Goal: Task Accomplishment & Management: Manage account settings

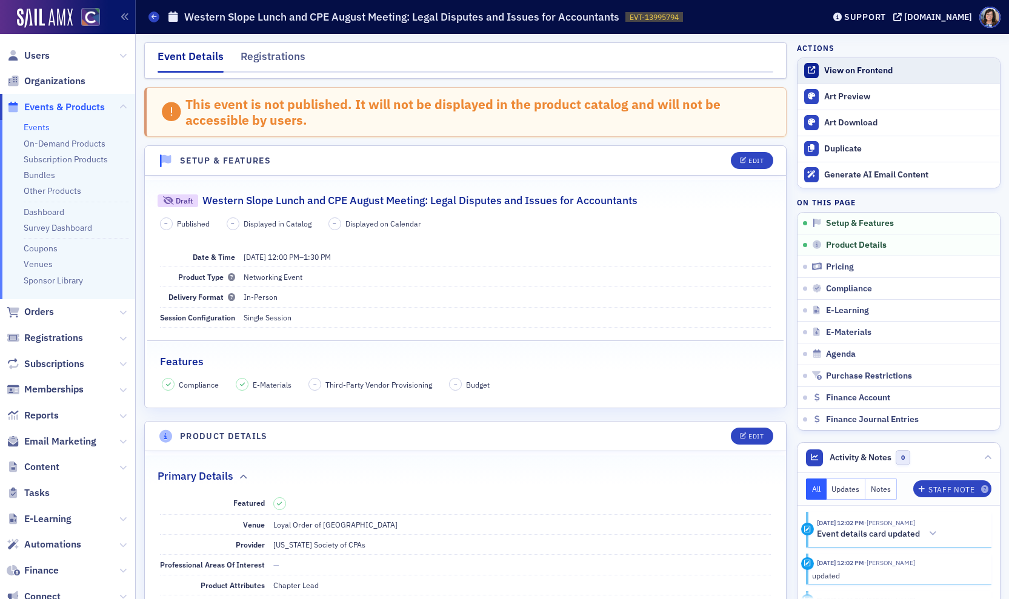
click at [849, 70] on div "View on Frontend" at bounding box center [909, 70] width 170 height 11
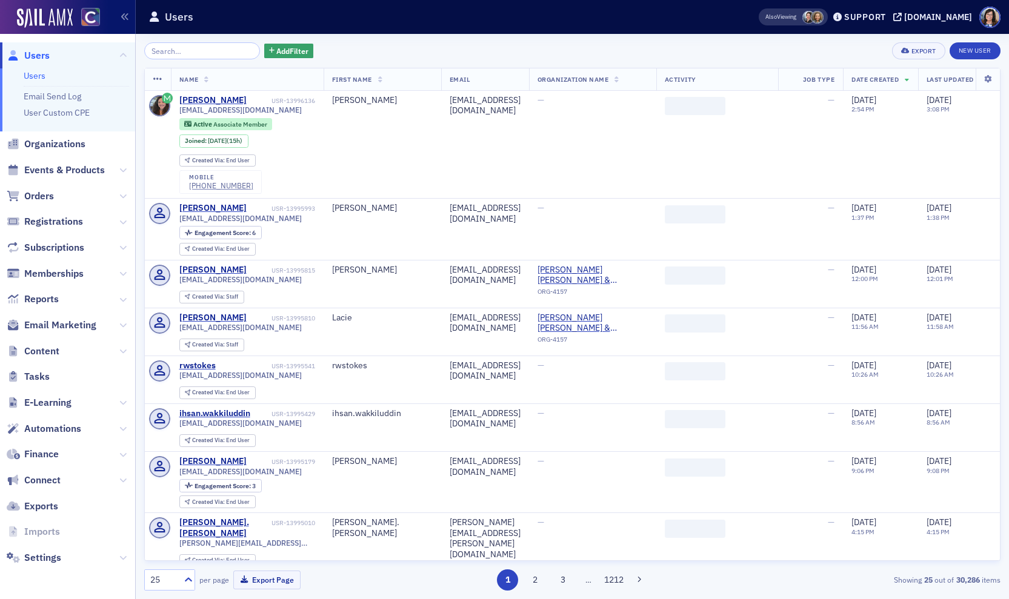
click at [179, 47] on input "search" at bounding box center [202, 50] width 116 height 17
click at [81, 170] on span "Events & Products" at bounding box center [64, 170] width 81 height 13
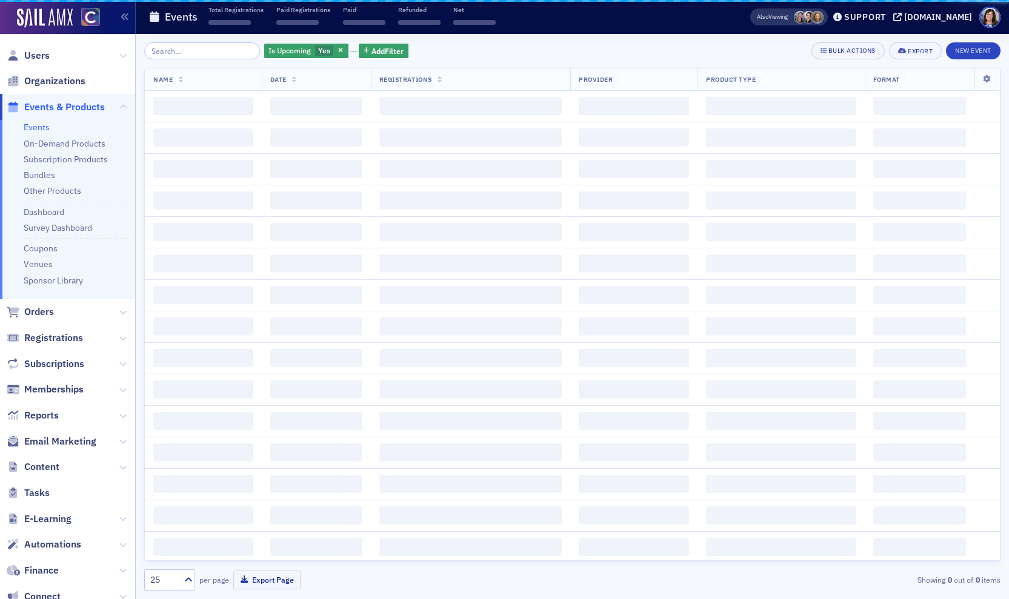
click at [171, 56] on input "search" at bounding box center [202, 50] width 116 height 17
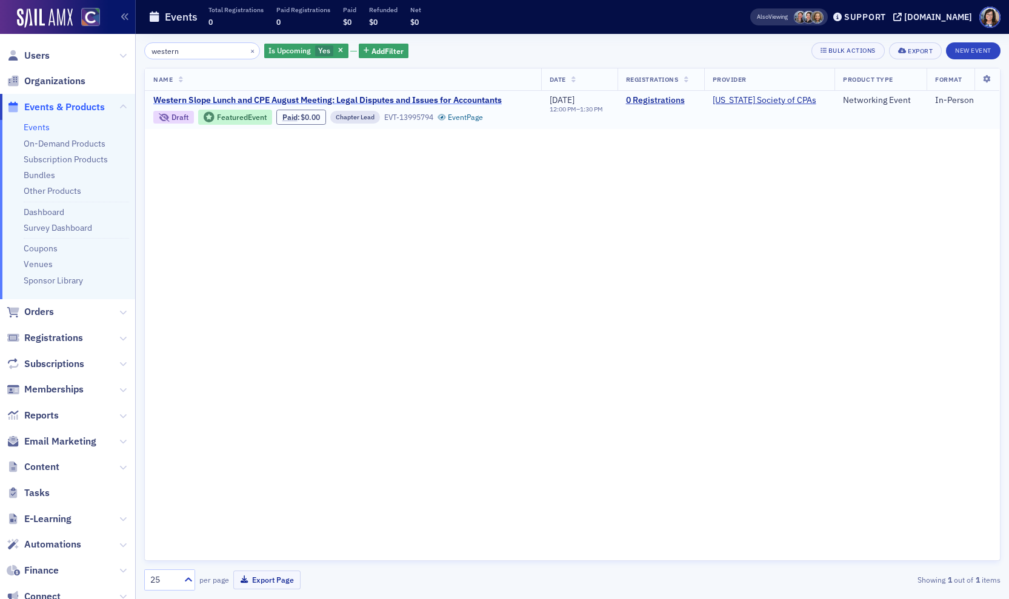
type input "western"
click at [404, 96] on span "Western Slope Lunch and CPE August Meeting: Legal Disputes and Issues for Accou…" at bounding box center [327, 100] width 348 height 11
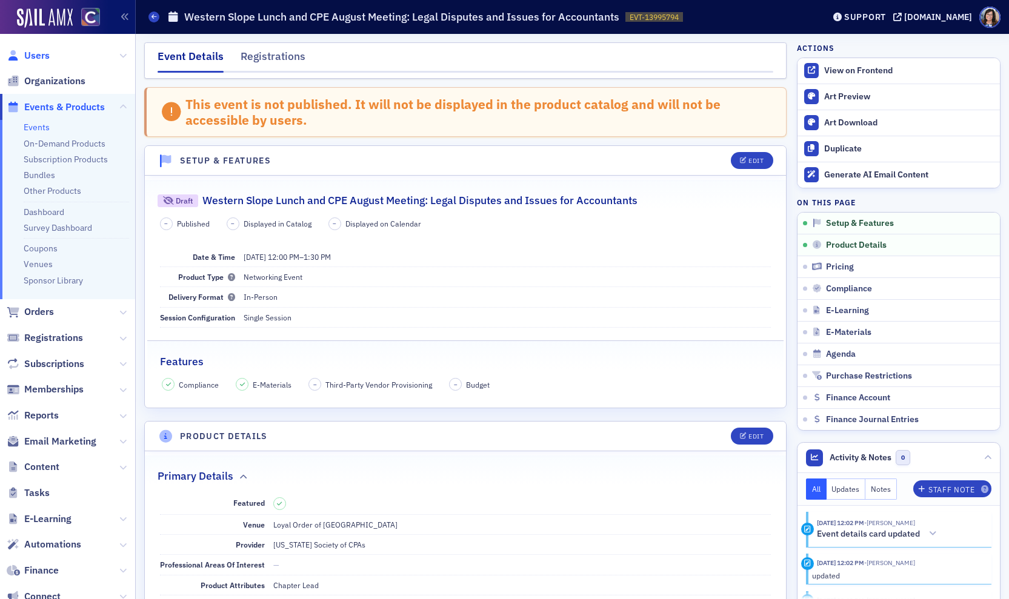
click at [42, 56] on span "Users" at bounding box center [36, 55] width 25 height 13
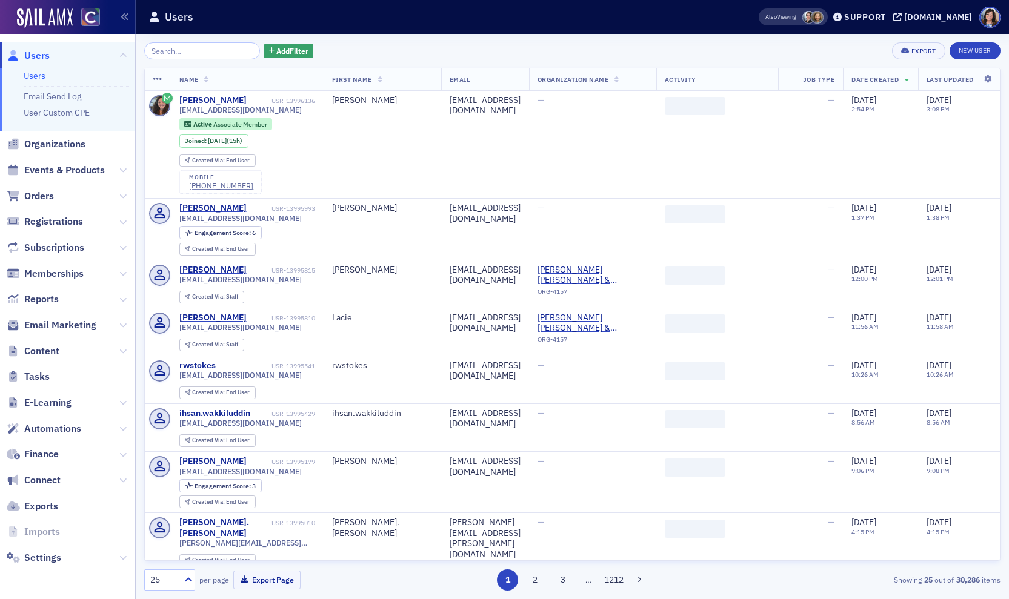
click at [198, 51] on input "search" at bounding box center [202, 50] width 116 height 17
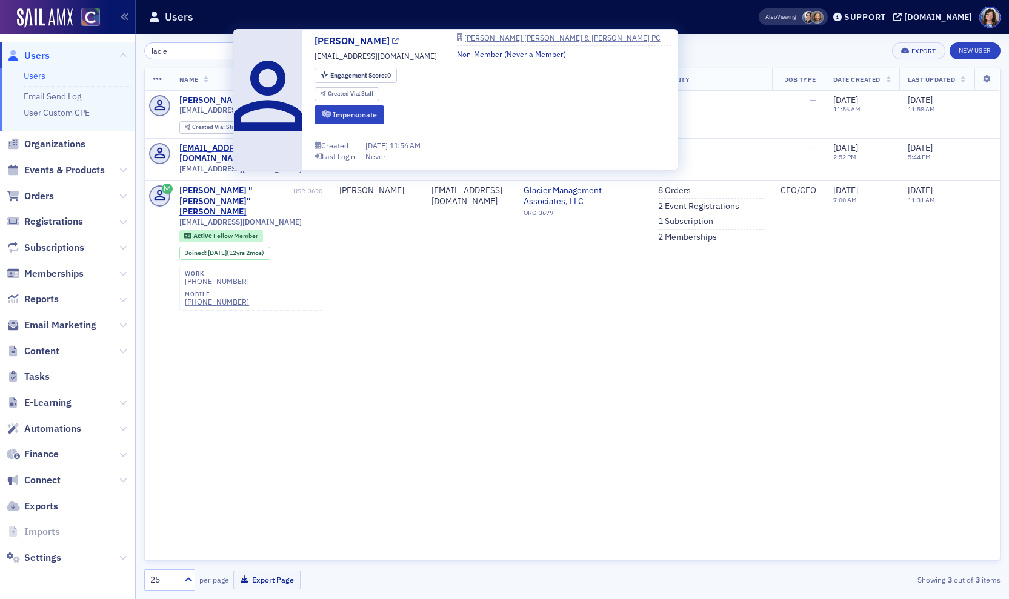
click at [392, 41] on icon at bounding box center [395, 41] width 7 height 7
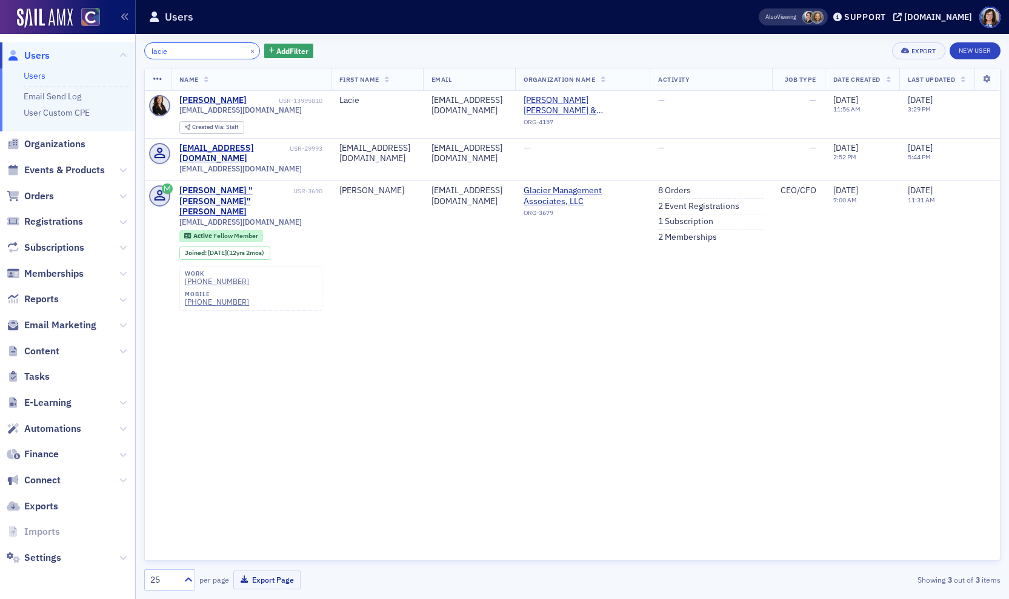
drag, startPoint x: 176, startPoint y: 52, endPoint x: 104, endPoint y: 56, distance: 72.8
click at [104, 56] on div "Users Users Email Send Log User Custom CPE Organizations Events & Products Orde…" at bounding box center [504, 299] width 1009 height 599
drag, startPoint x: 190, startPoint y: 53, endPoint x: 104, endPoint y: 45, distance: 86.5
click at [104, 45] on div "Users Users Email Send Log User Custom CPE Organizations Events & Products Orde…" at bounding box center [504, 299] width 1009 height 599
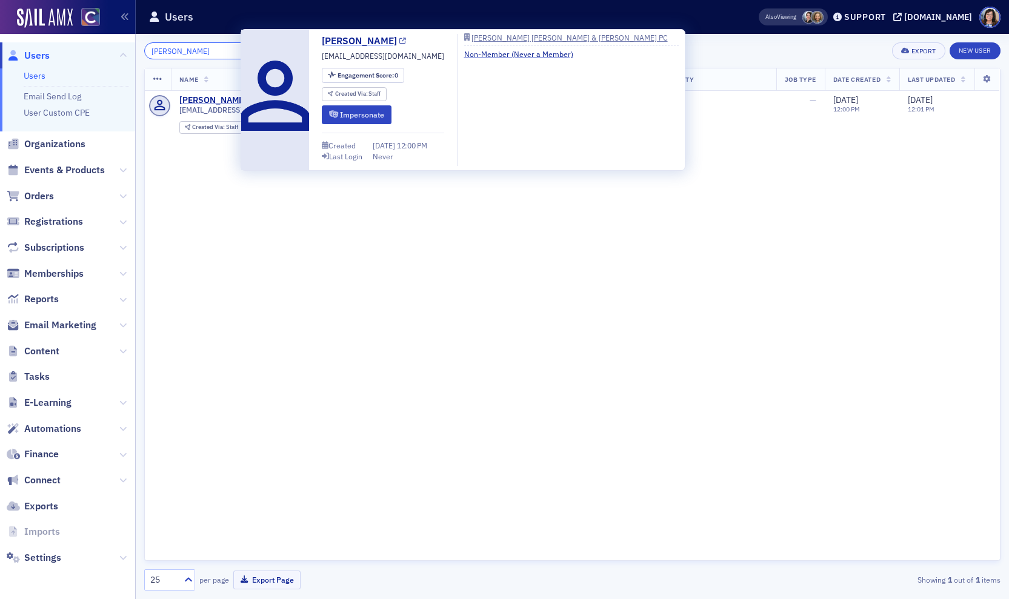
type input "gower"
click at [399, 42] on icon at bounding box center [402, 41] width 7 height 7
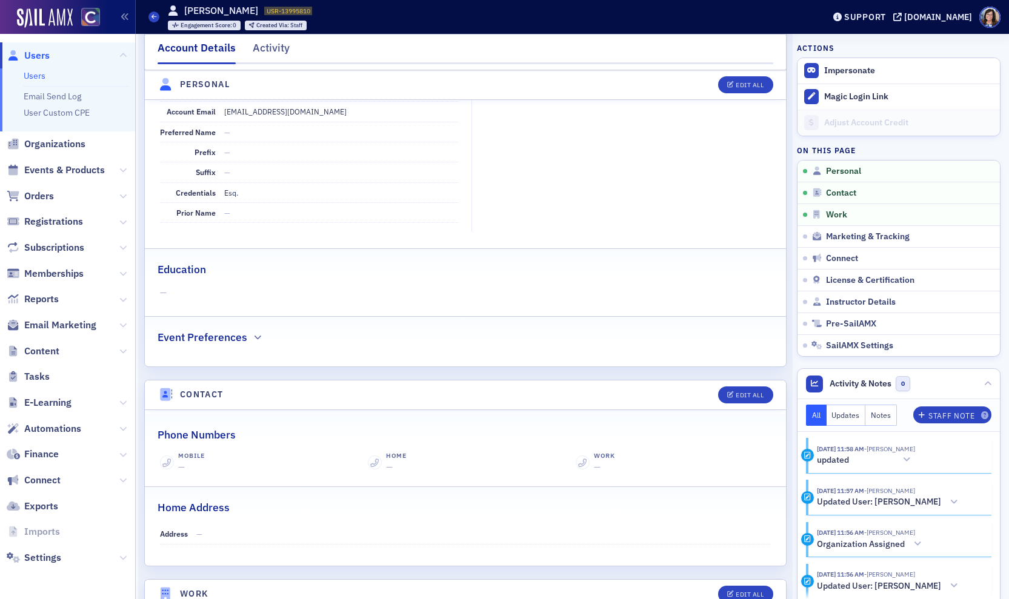
scroll to position [192, 0]
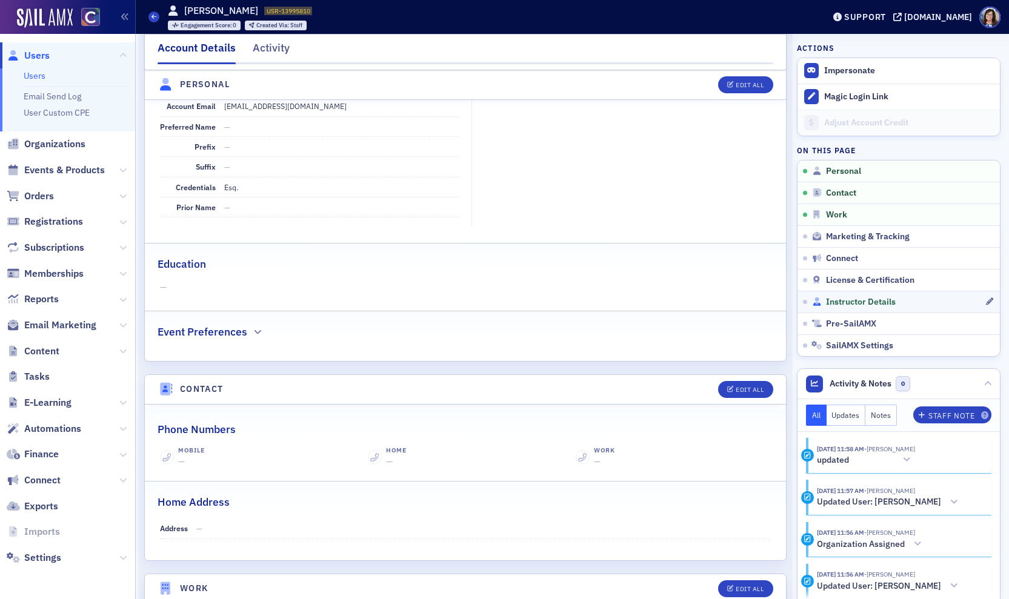
click at [831, 298] on span "Instructor Details" at bounding box center [861, 302] width 70 height 11
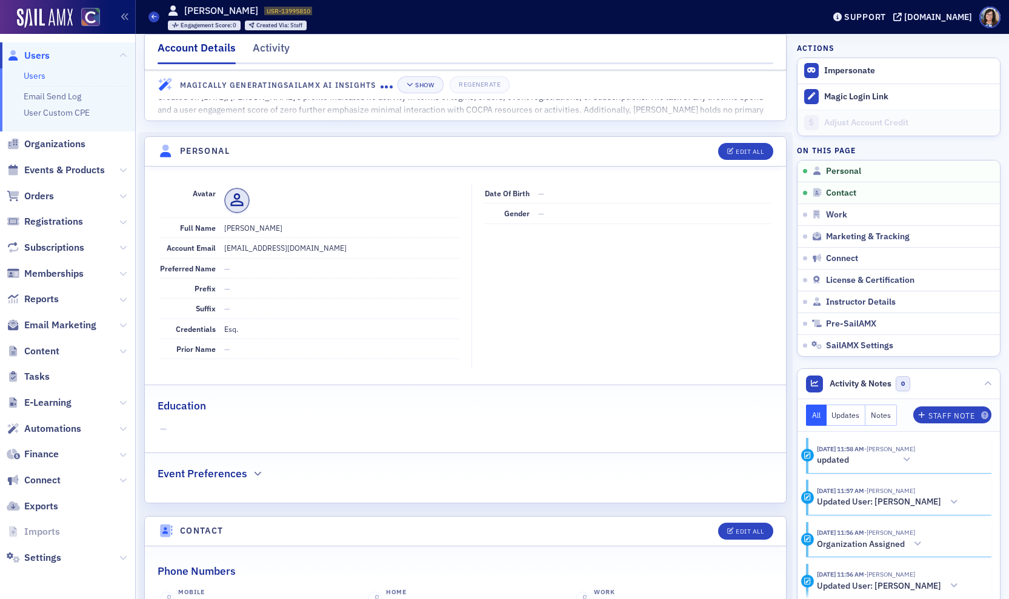
scroll to position [0, 0]
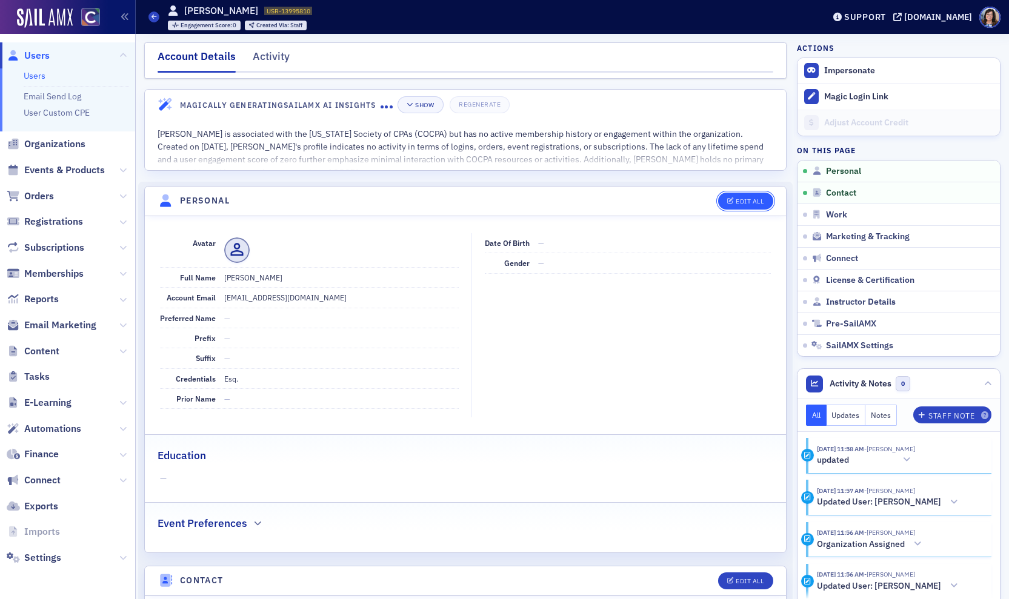
click at [745, 199] on div "Edit All" at bounding box center [750, 201] width 28 height 7
select select "US"
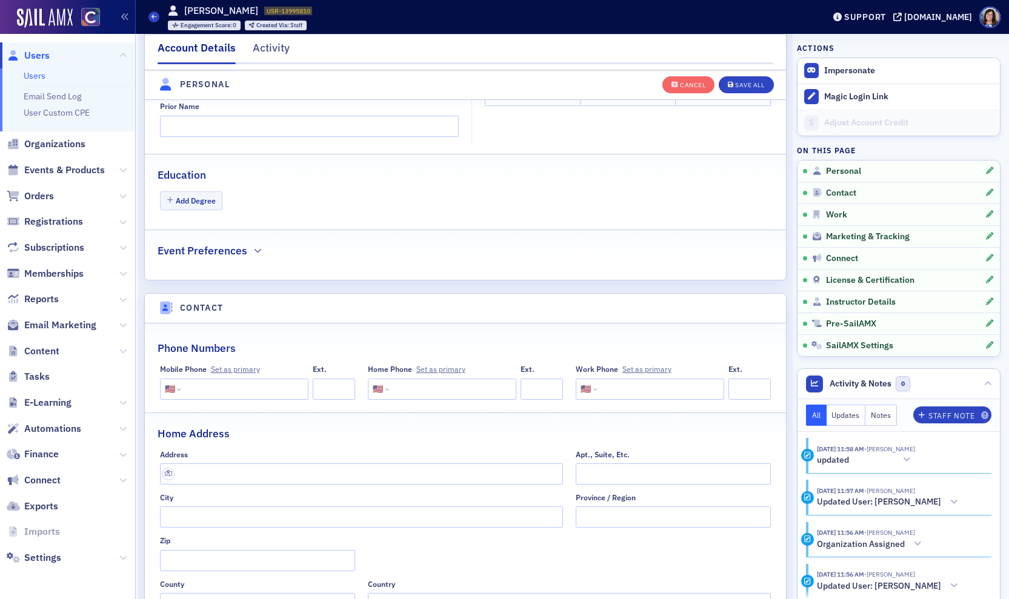
scroll to position [382, 0]
click at [44, 58] on span "Users" at bounding box center [36, 55] width 25 height 13
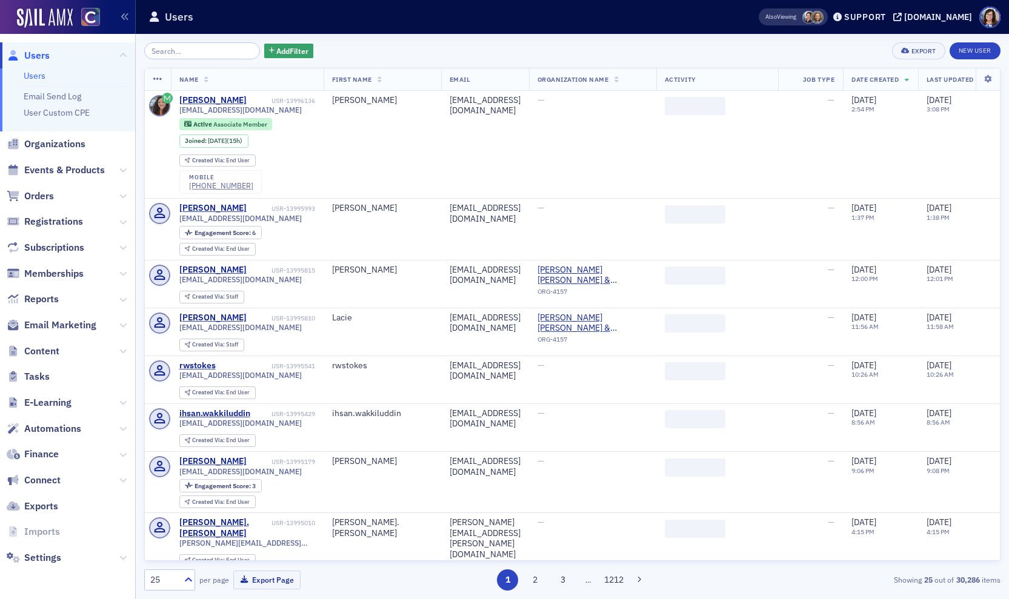
click at [190, 46] on input "search" at bounding box center [202, 50] width 116 height 17
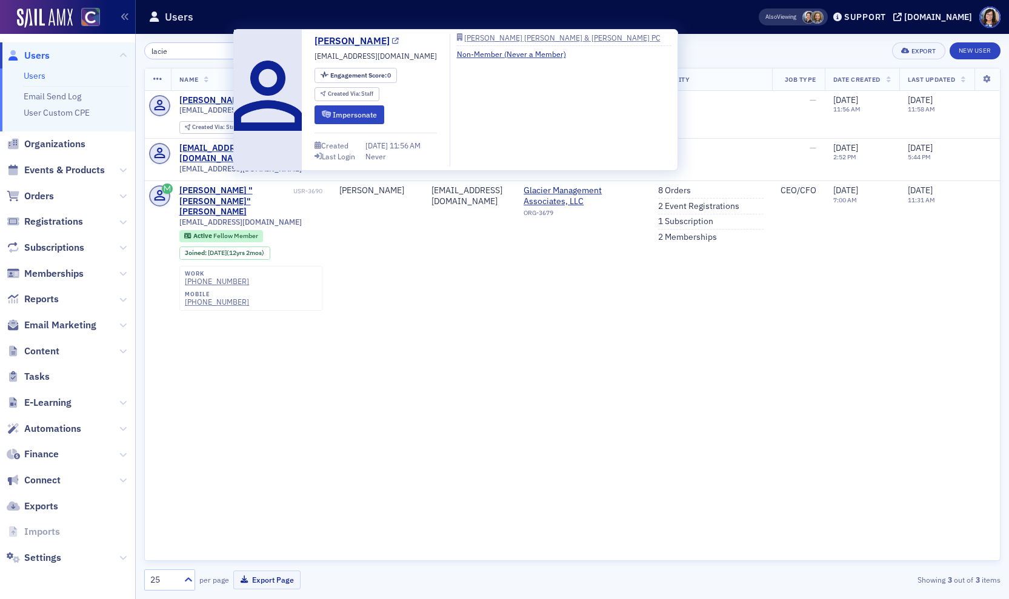
type input "lacie"
click at [392, 42] on icon at bounding box center [395, 41] width 7 height 7
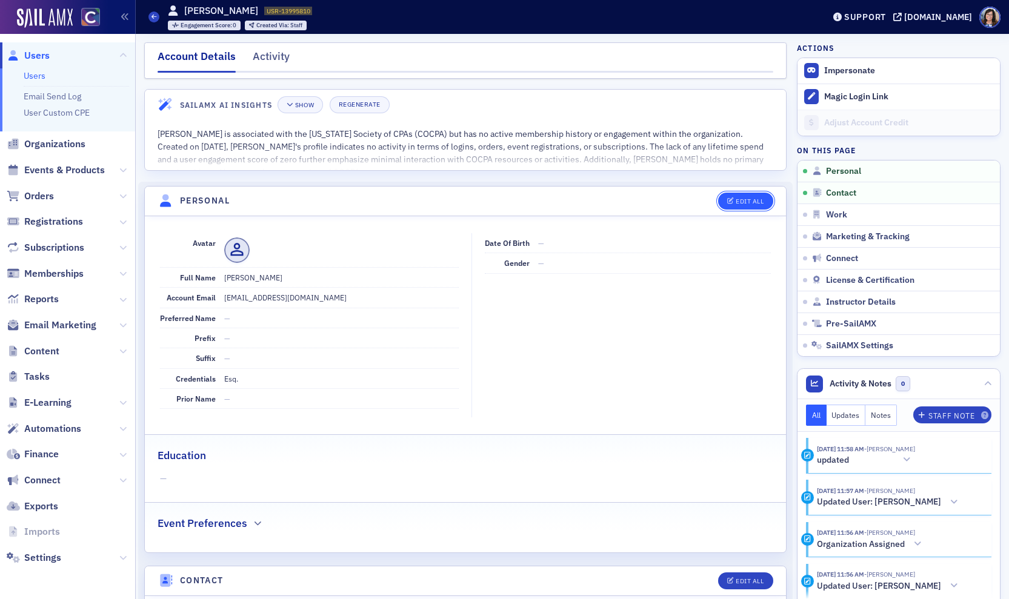
click at [757, 200] on div "Edit All" at bounding box center [750, 201] width 28 height 7
select select "US"
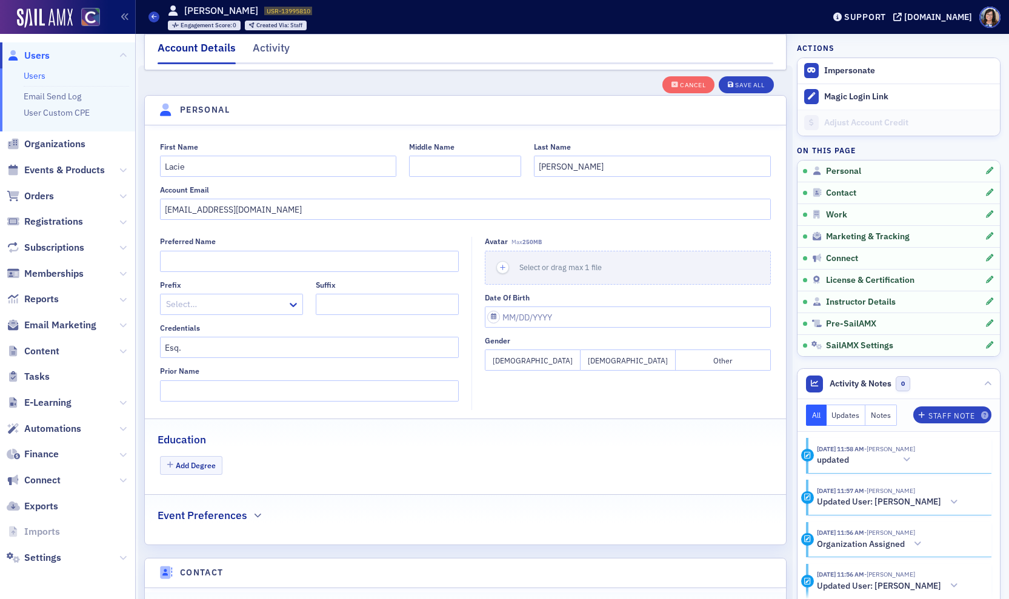
scroll to position [141, 0]
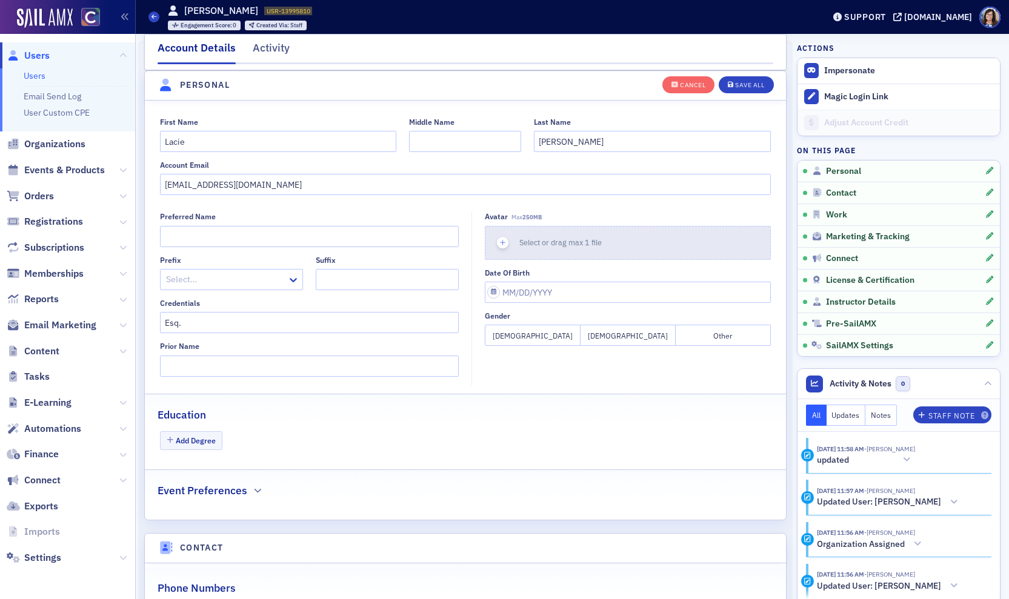
click at [501, 243] on icon "button" at bounding box center [503, 243] width 11 height 11
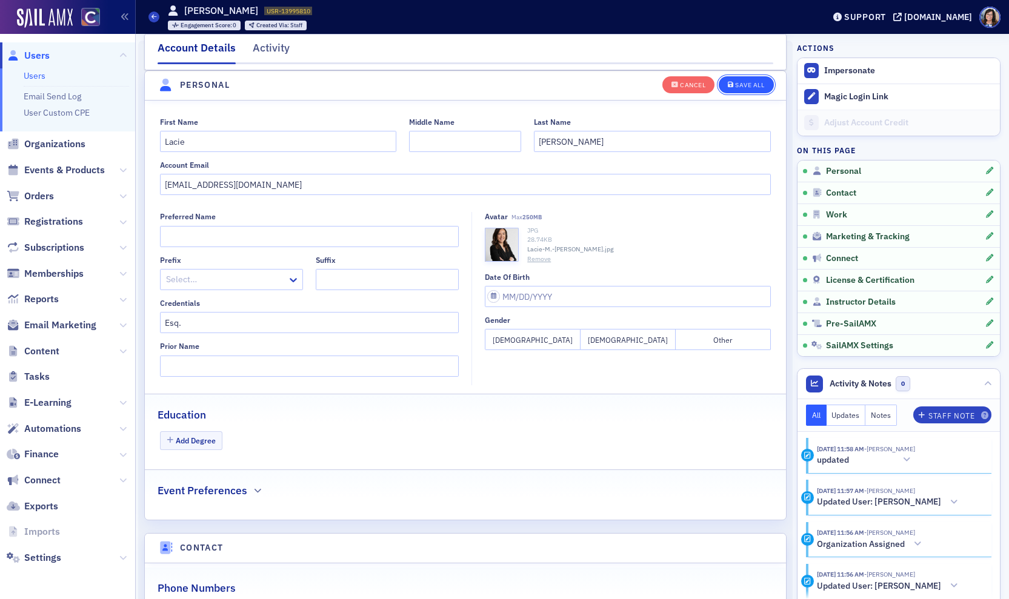
click at [750, 85] on div "Save All" at bounding box center [749, 85] width 29 height 7
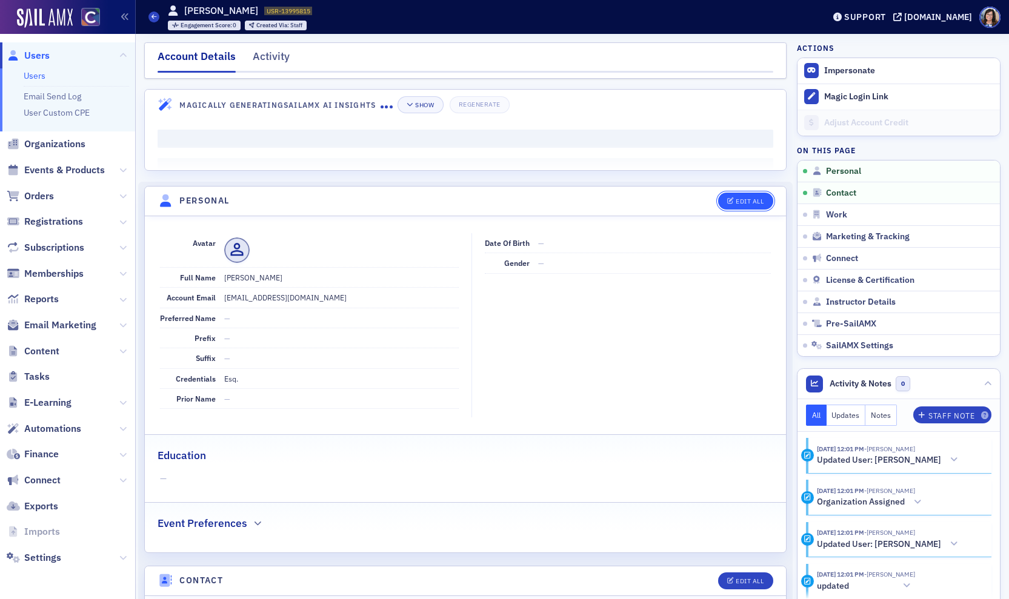
click at [750, 199] on div "Edit All" at bounding box center [750, 201] width 28 height 7
select select "US"
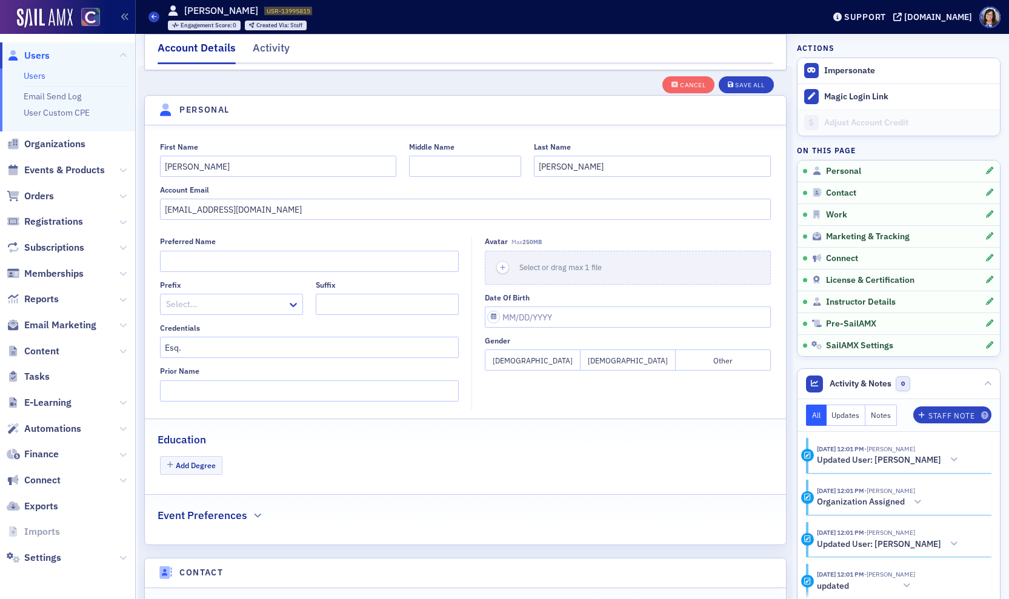
scroll to position [141, 0]
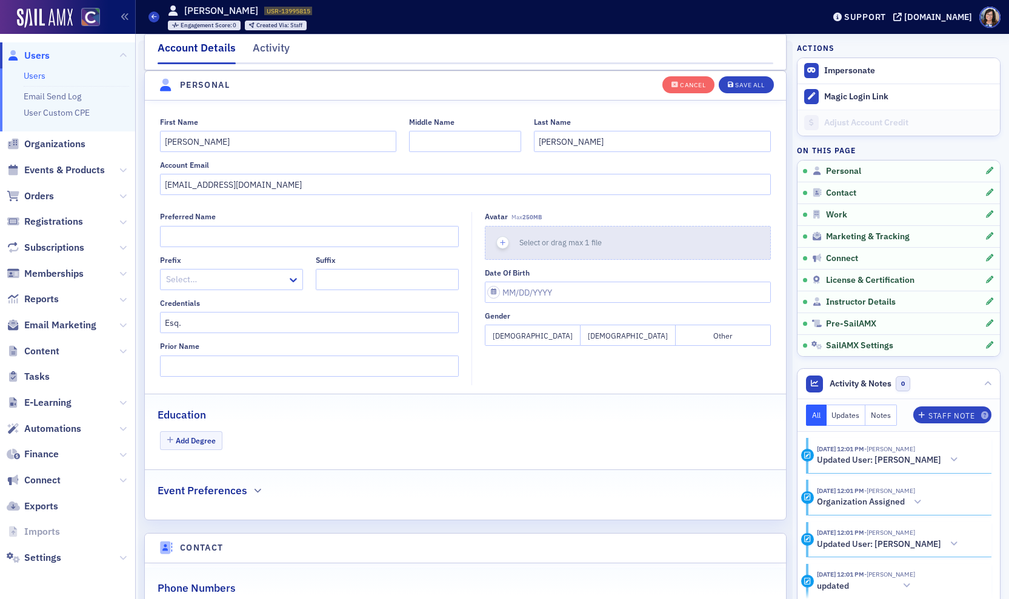
click at [504, 245] on icon "button" at bounding box center [503, 243] width 11 height 11
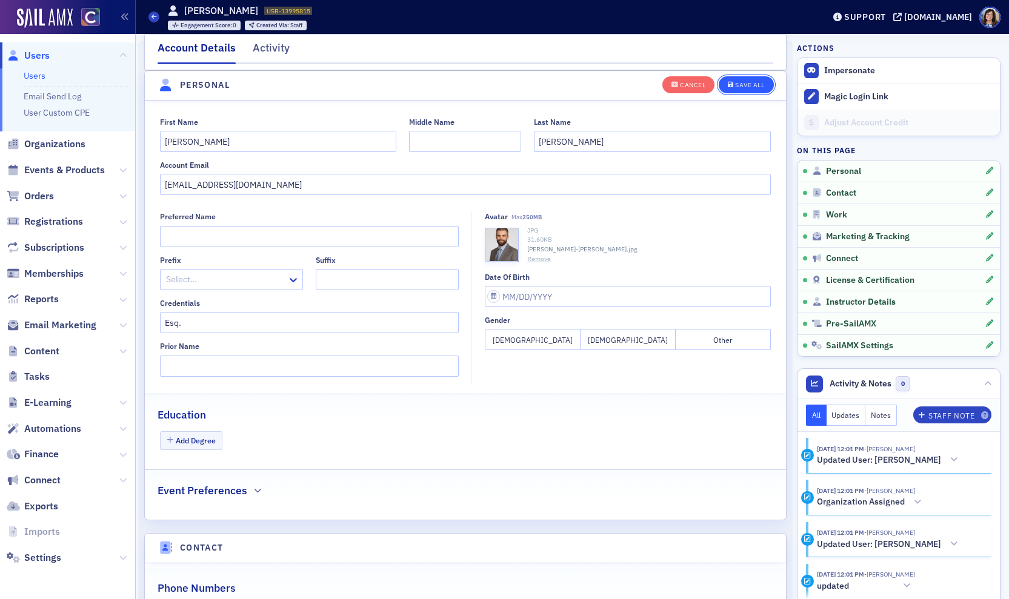
click at [749, 82] on div "Save All" at bounding box center [749, 85] width 29 height 7
